Goal: Transaction & Acquisition: Purchase product/service

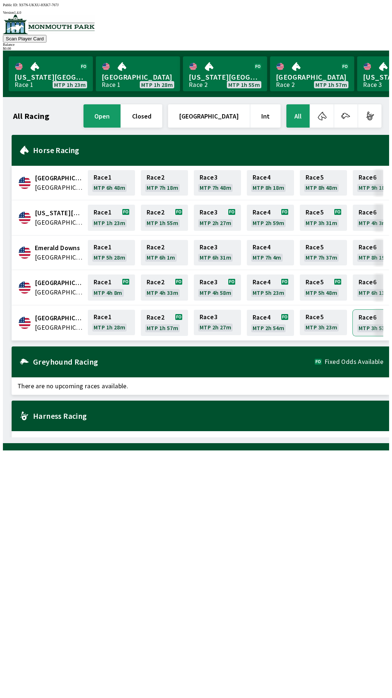
click at [377, 319] on link "Race 6 MTP 3h 53m" at bounding box center [376, 323] width 47 height 26
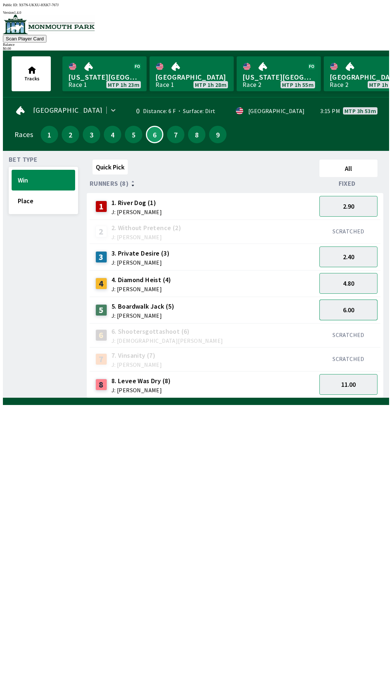
click at [359, 312] on button "6.00" at bounding box center [349, 309] width 58 height 21
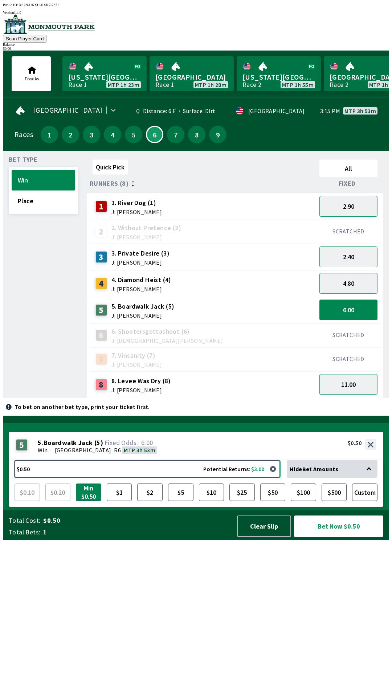
click at [167, 477] on button "$0.50 Potential Returns: $3.00" at bounding box center [148, 468] width 266 height 17
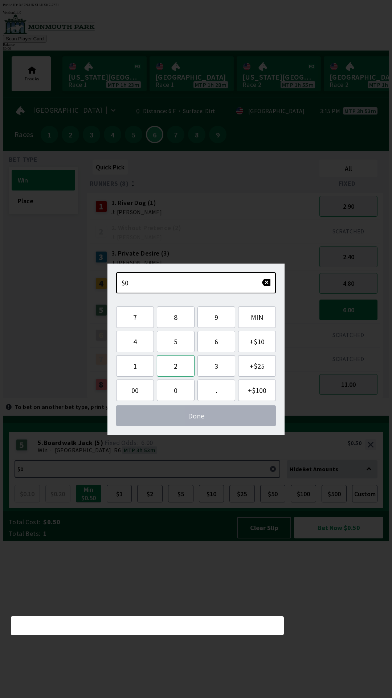
click at [177, 361] on button "2" at bounding box center [176, 365] width 38 height 21
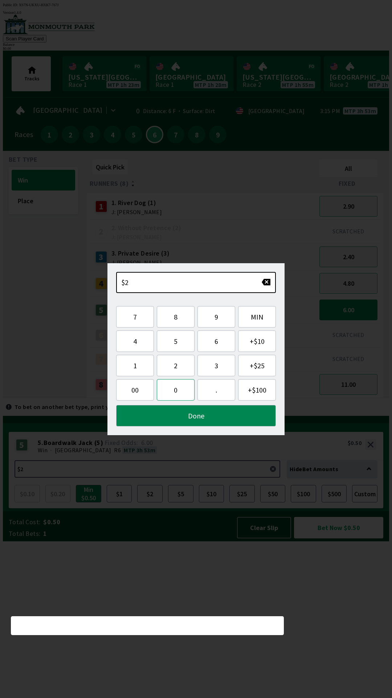
click at [175, 386] on button "0" at bounding box center [176, 389] width 38 height 21
click at [198, 416] on button "Done" at bounding box center [196, 415] width 160 height 21
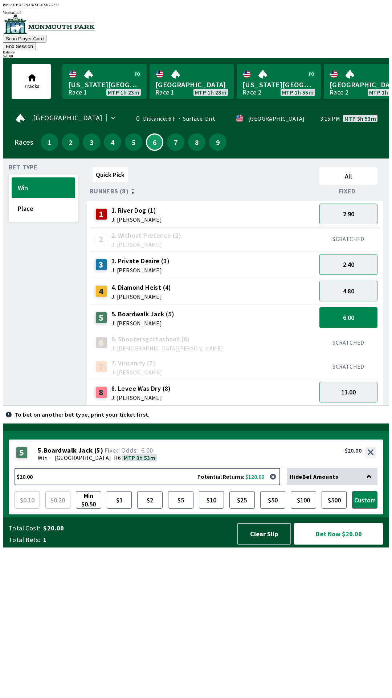
click at [341, 544] on button "Bet Now $20.00" at bounding box center [338, 533] width 89 height 21
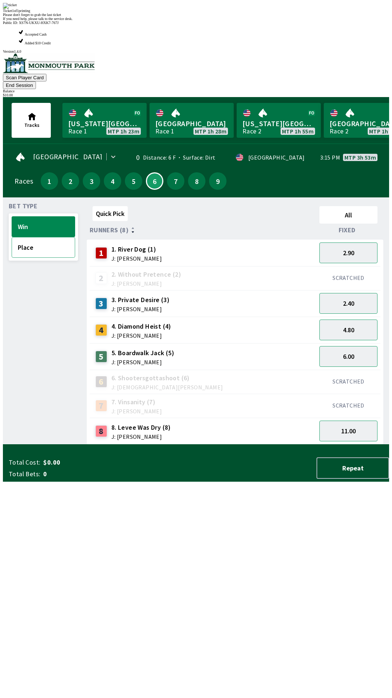
click at [39, 237] on button "Place" at bounding box center [44, 247] width 64 height 21
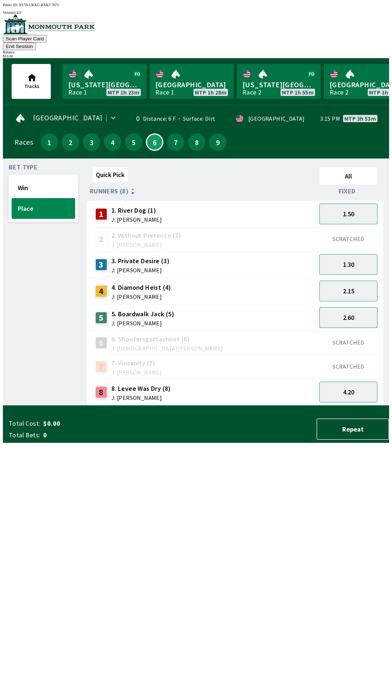
click at [351, 307] on button "2.60" at bounding box center [349, 317] width 58 height 21
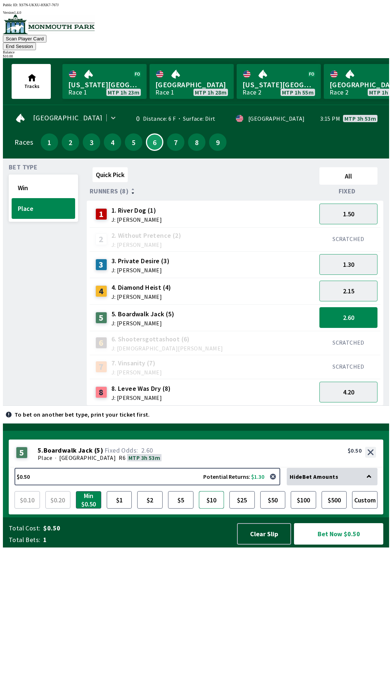
click at [211, 508] on button "$10" at bounding box center [211, 499] width 25 height 17
click at [339, 544] on button "Bet Now $10.00" at bounding box center [338, 533] width 89 height 21
